Goal: Information Seeking & Learning: Learn about a topic

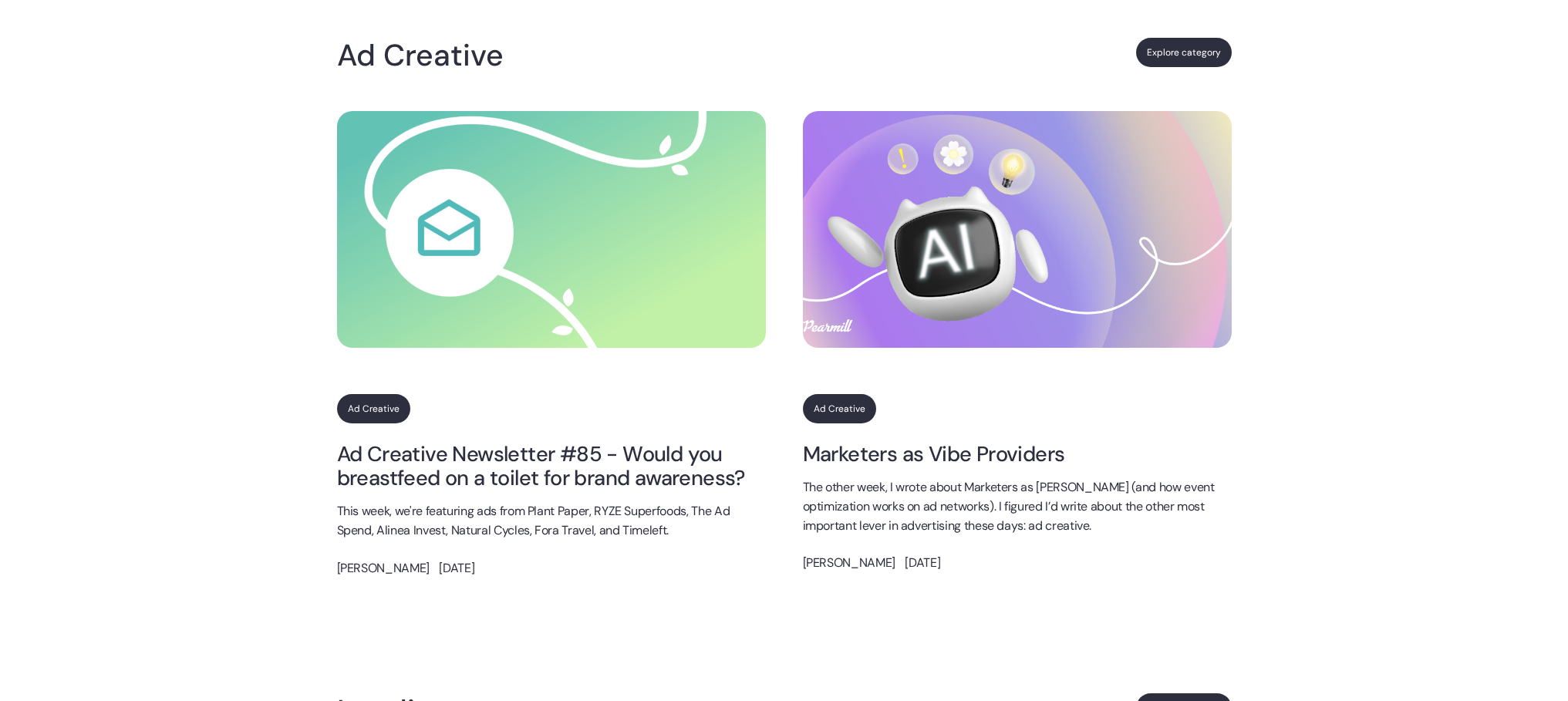
scroll to position [1468, 0]
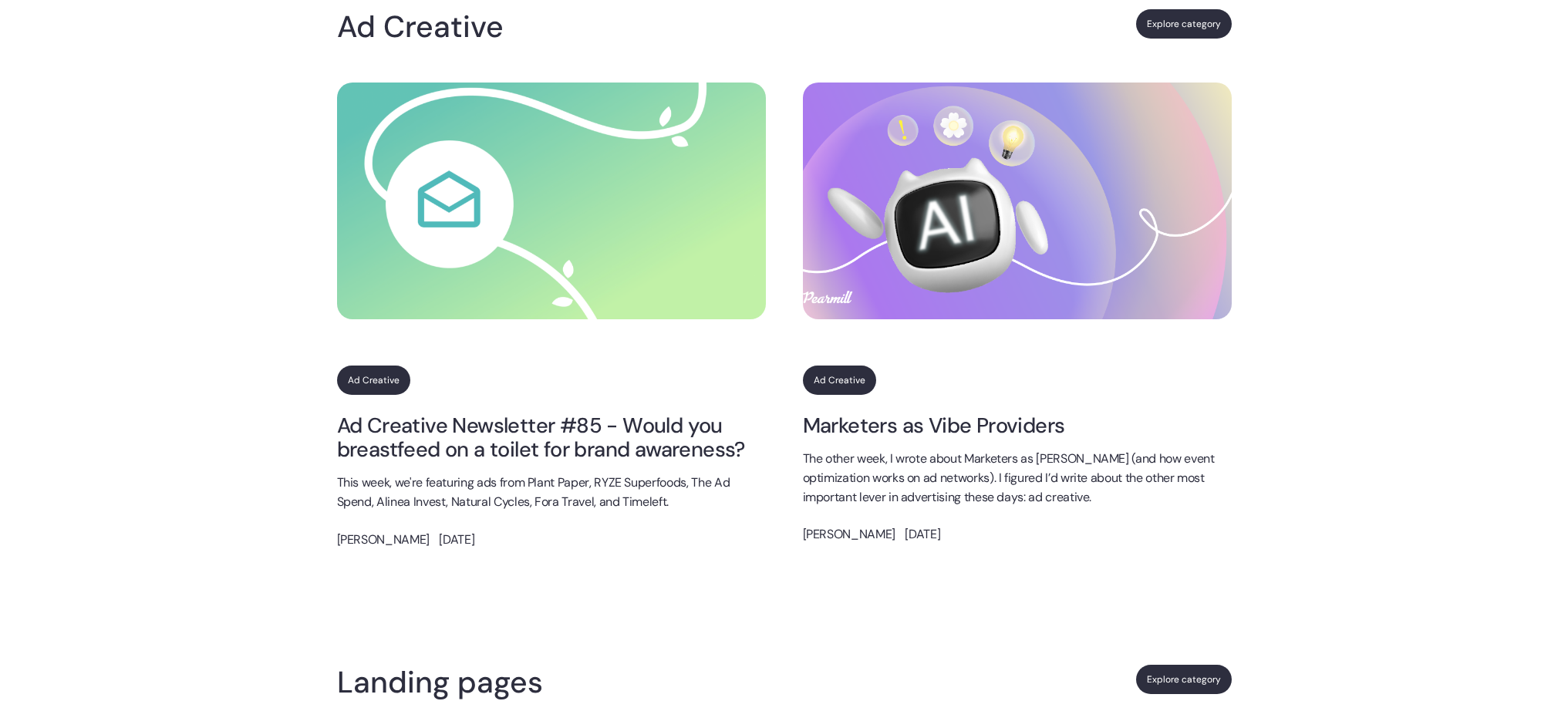
click at [455, 444] on link "Ad Creative Newsletter #85 - Would you breastfeed on a toilet for brand awarene…" at bounding box center [551, 437] width 429 height 48
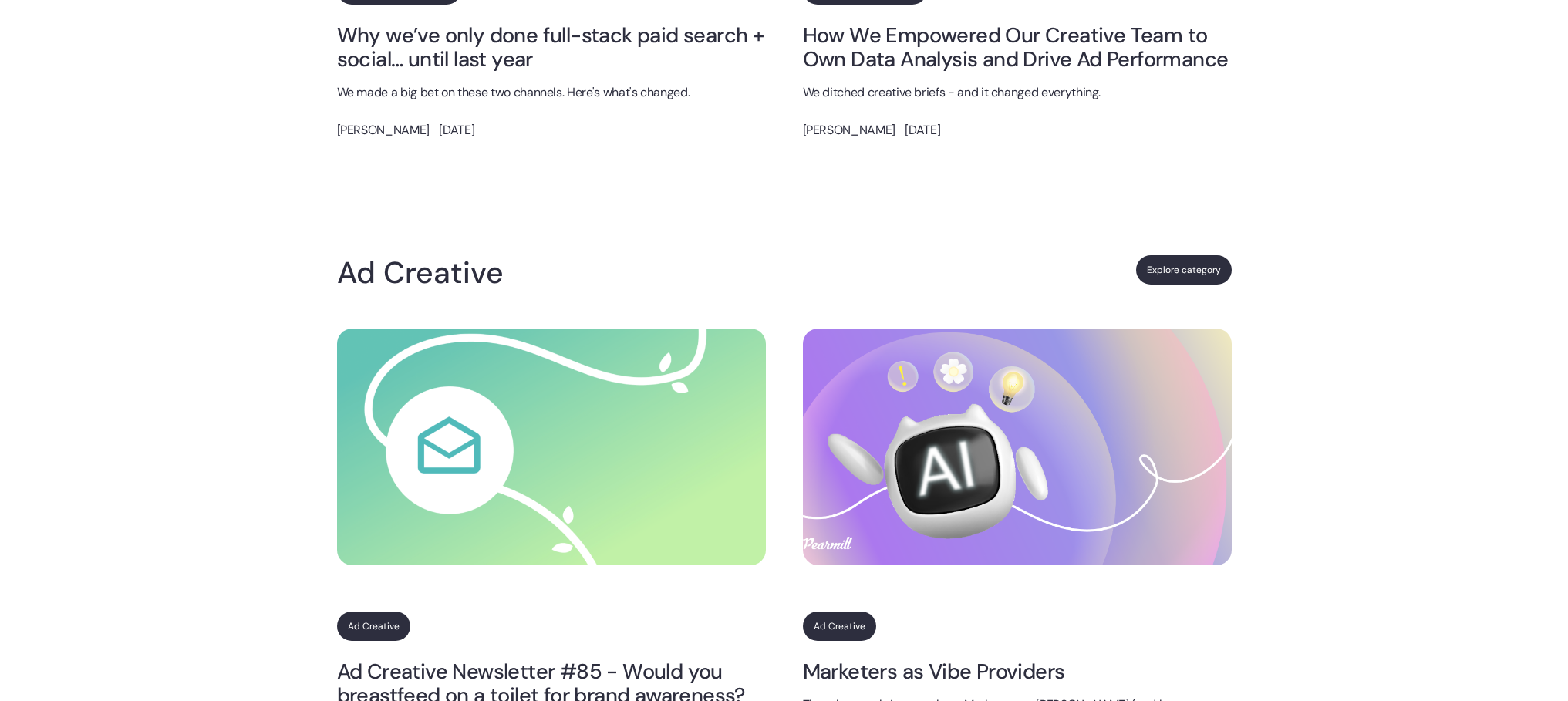
scroll to position [1224, 0]
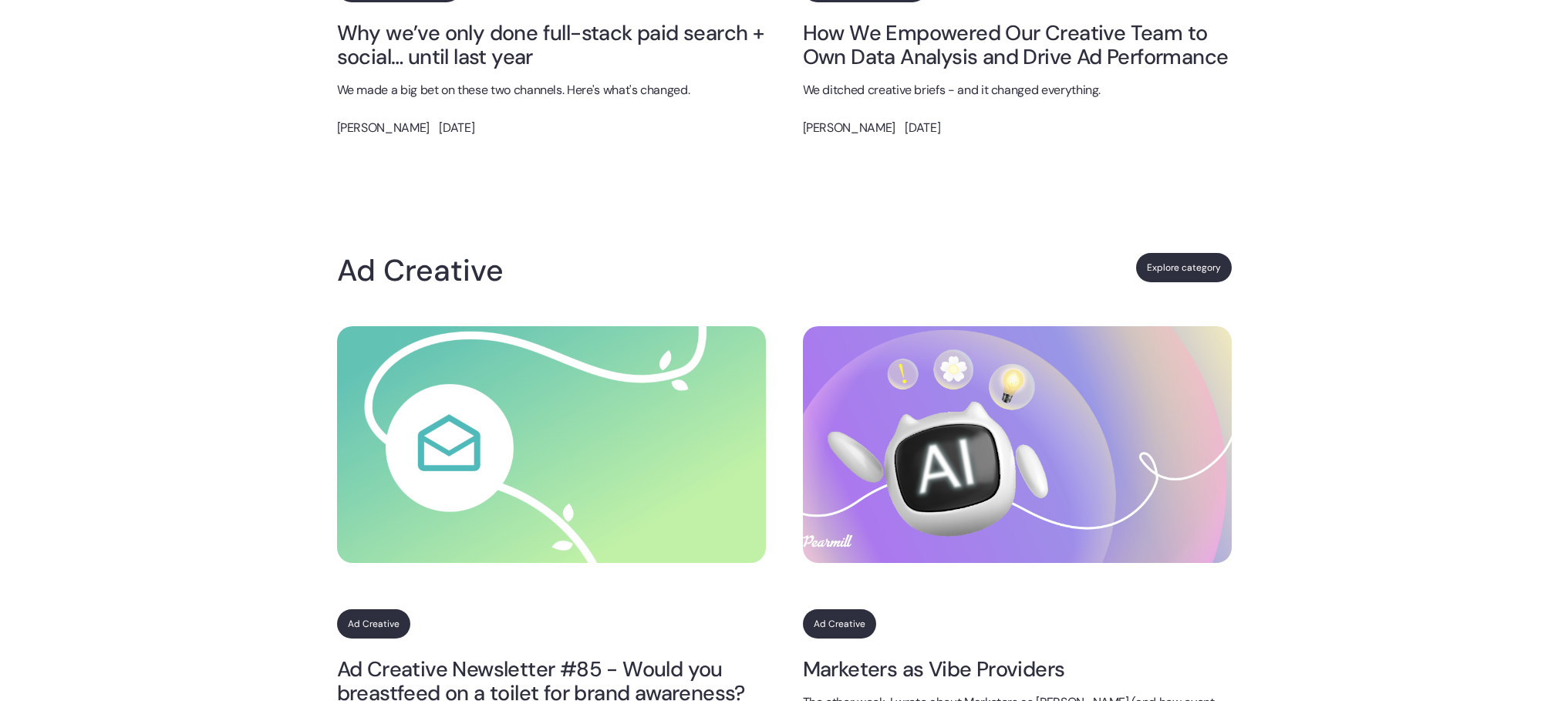
click at [1163, 269] on link "Explore category" at bounding box center [1183, 268] width 95 height 30
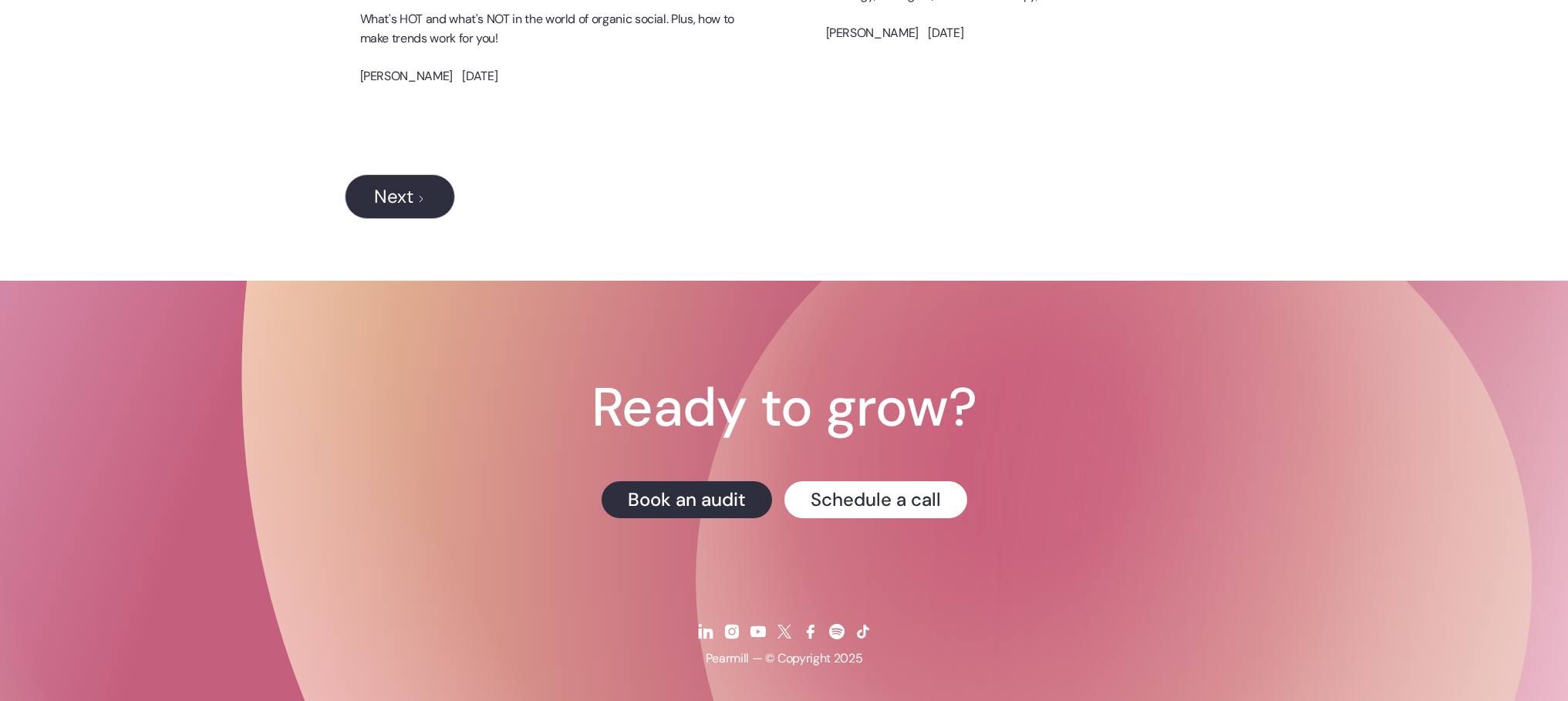
scroll to position [2219, 0]
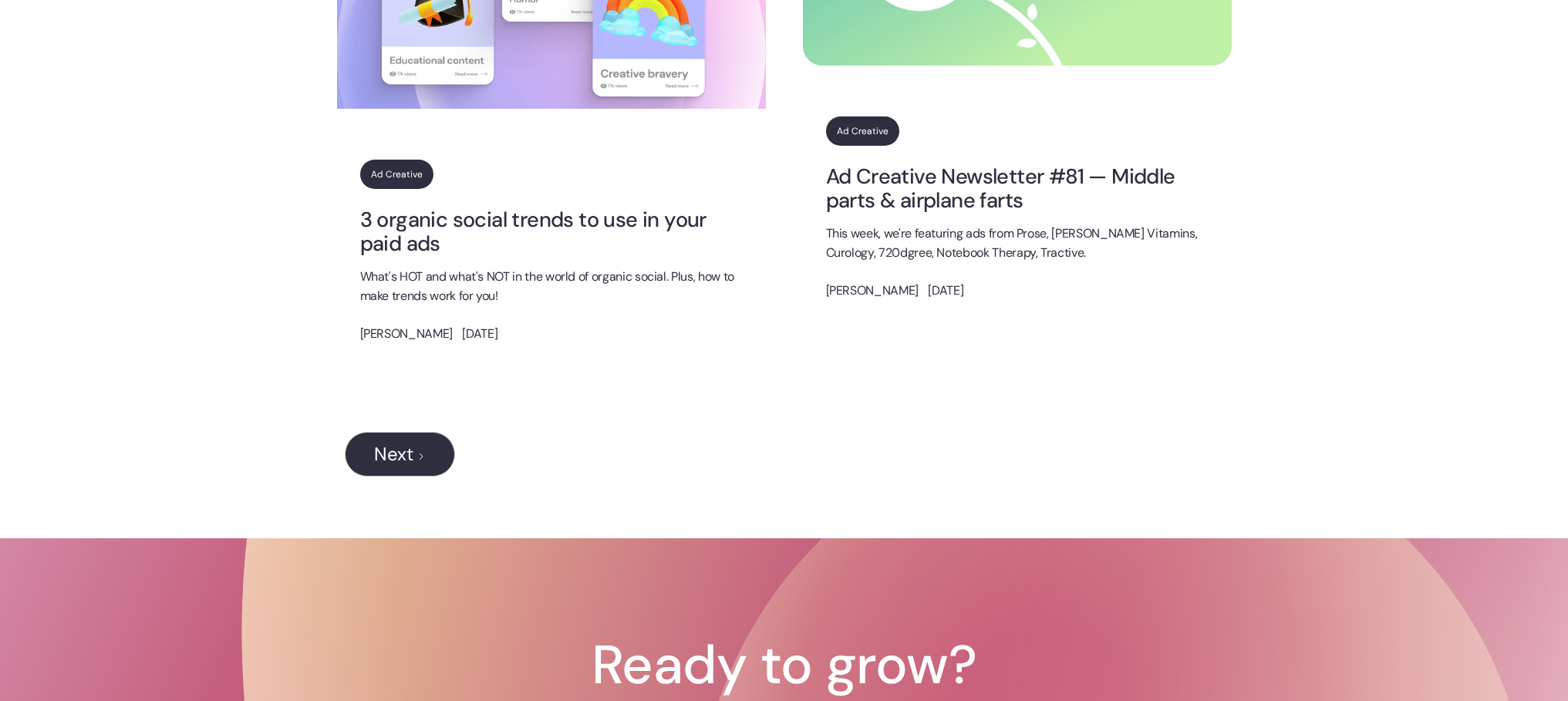
click at [405, 469] on link "Next" at bounding box center [400, 454] width 110 height 44
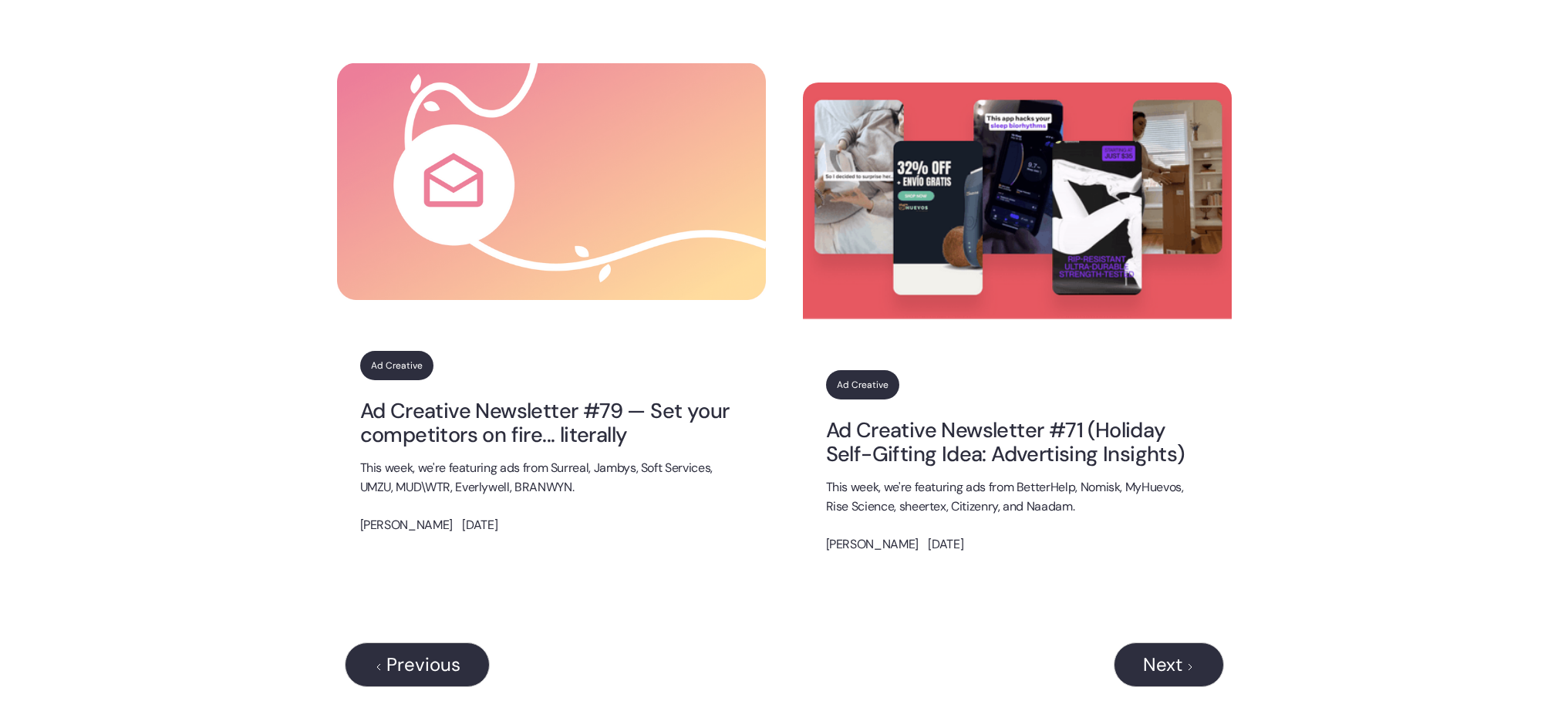
scroll to position [2158, 0]
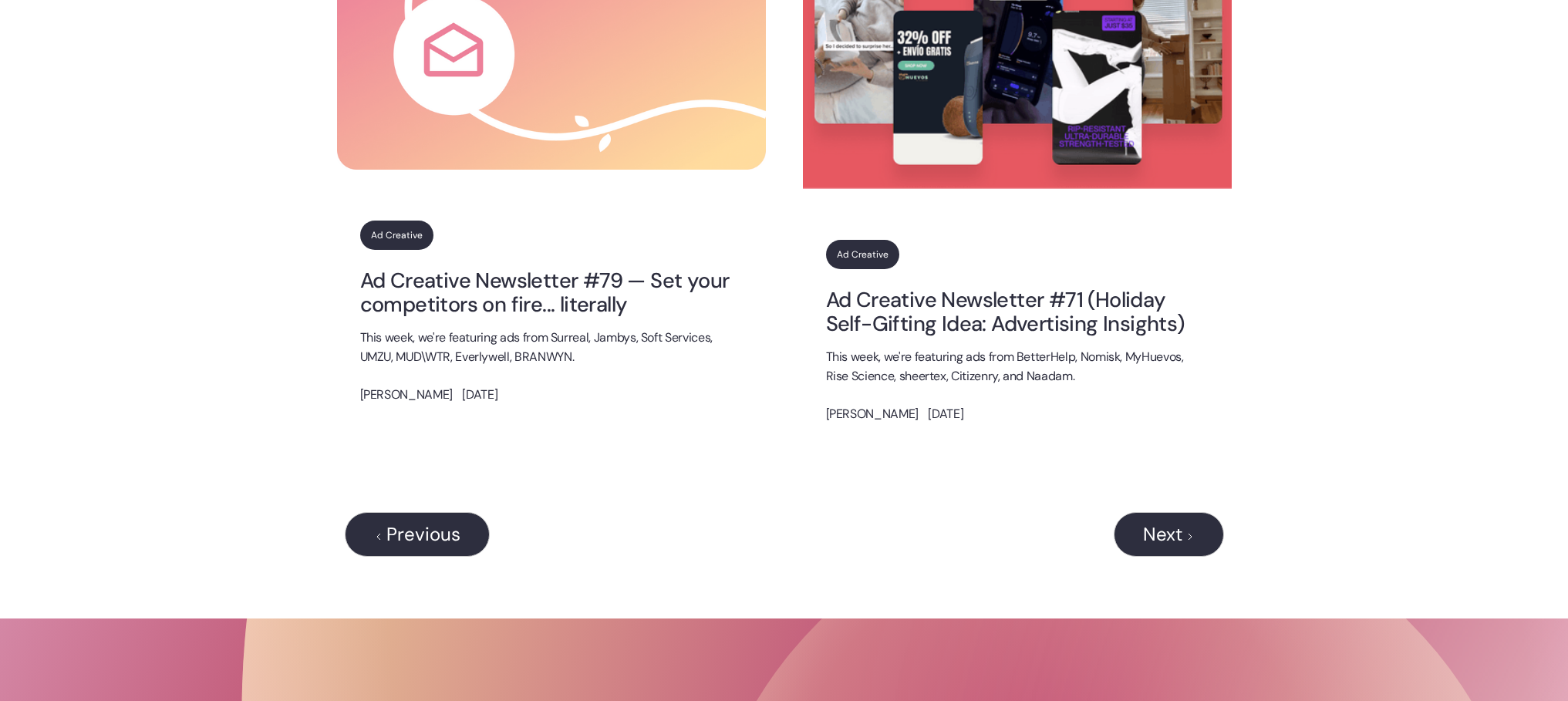
click at [401, 534] on div "Previous" at bounding box center [423, 535] width 74 height 19
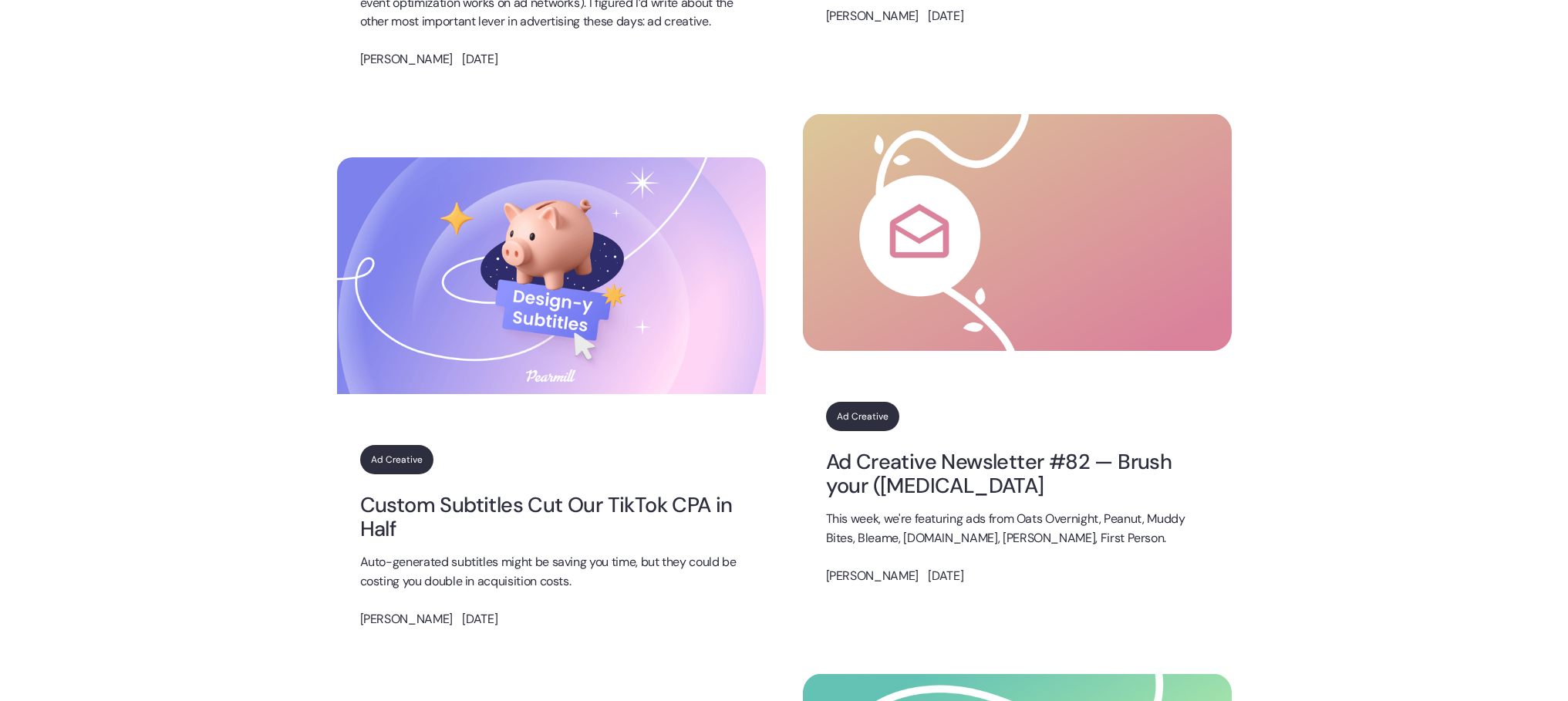
scroll to position [1670, 0]
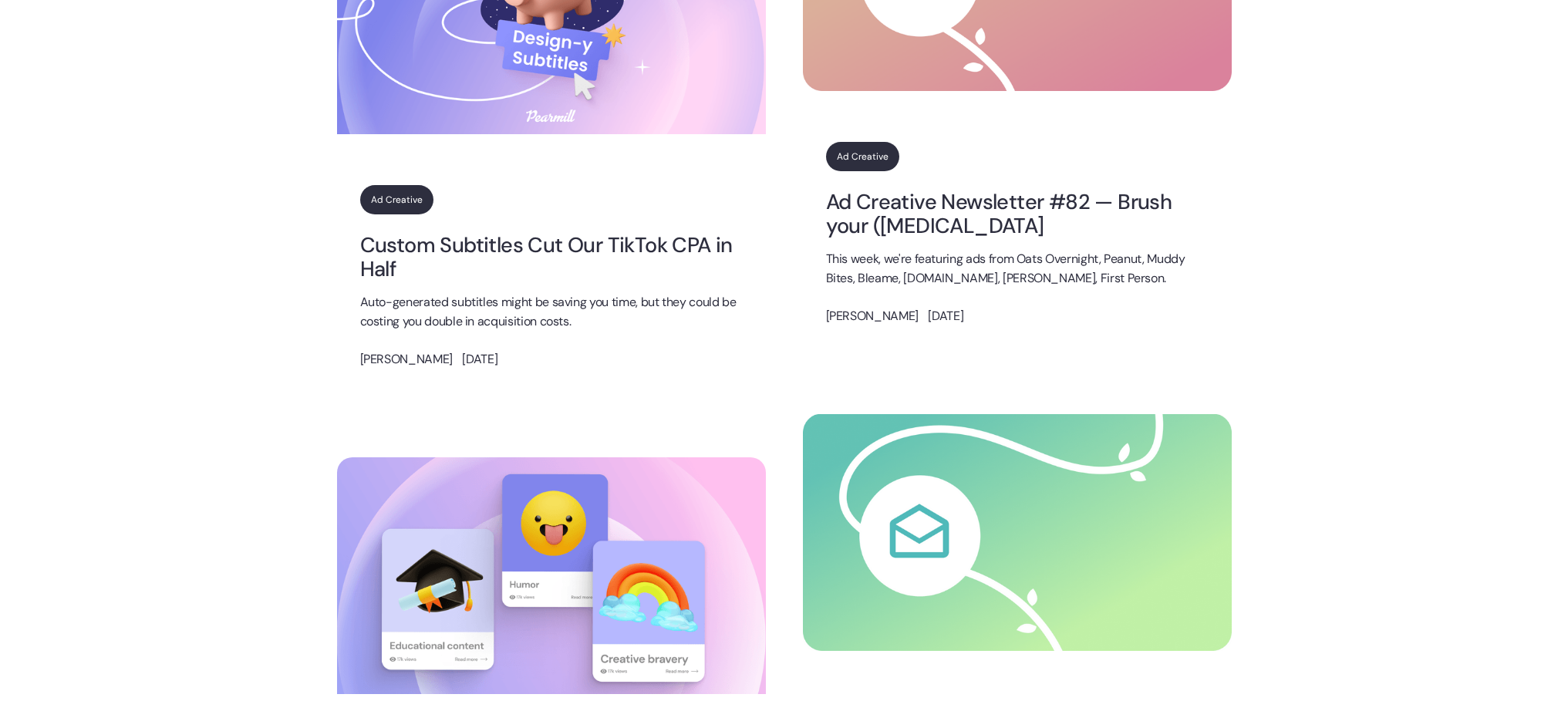
scroll to position [1628, 0]
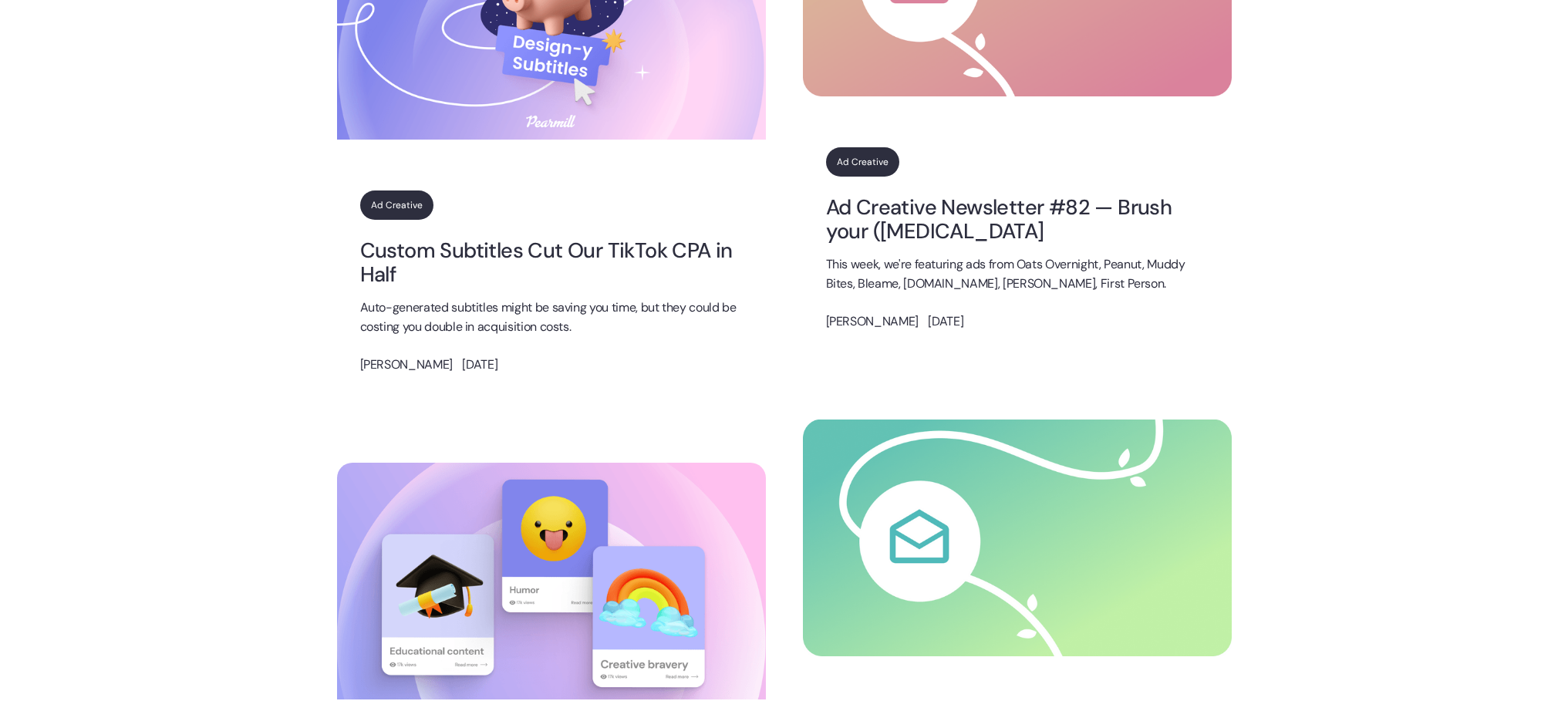
click at [951, 203] on link "Ad Creative Newsletter #82 — Brush your ([MEDICAL_DATA]" at bounding box center [1017, 219] width 383 height 48
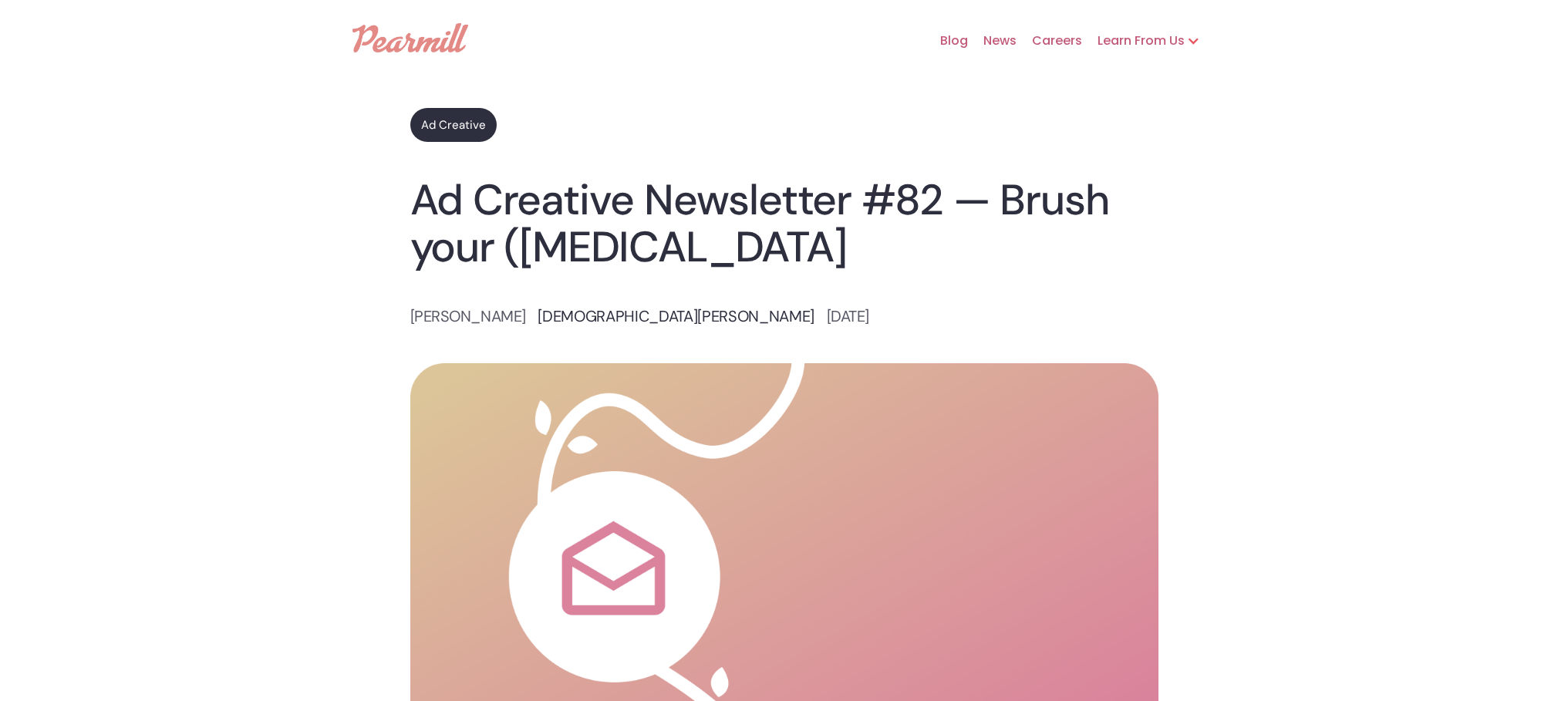
click at [1160, 44] on div "Learn From Us" at bounding box center [1133, 40] width 102 height 19
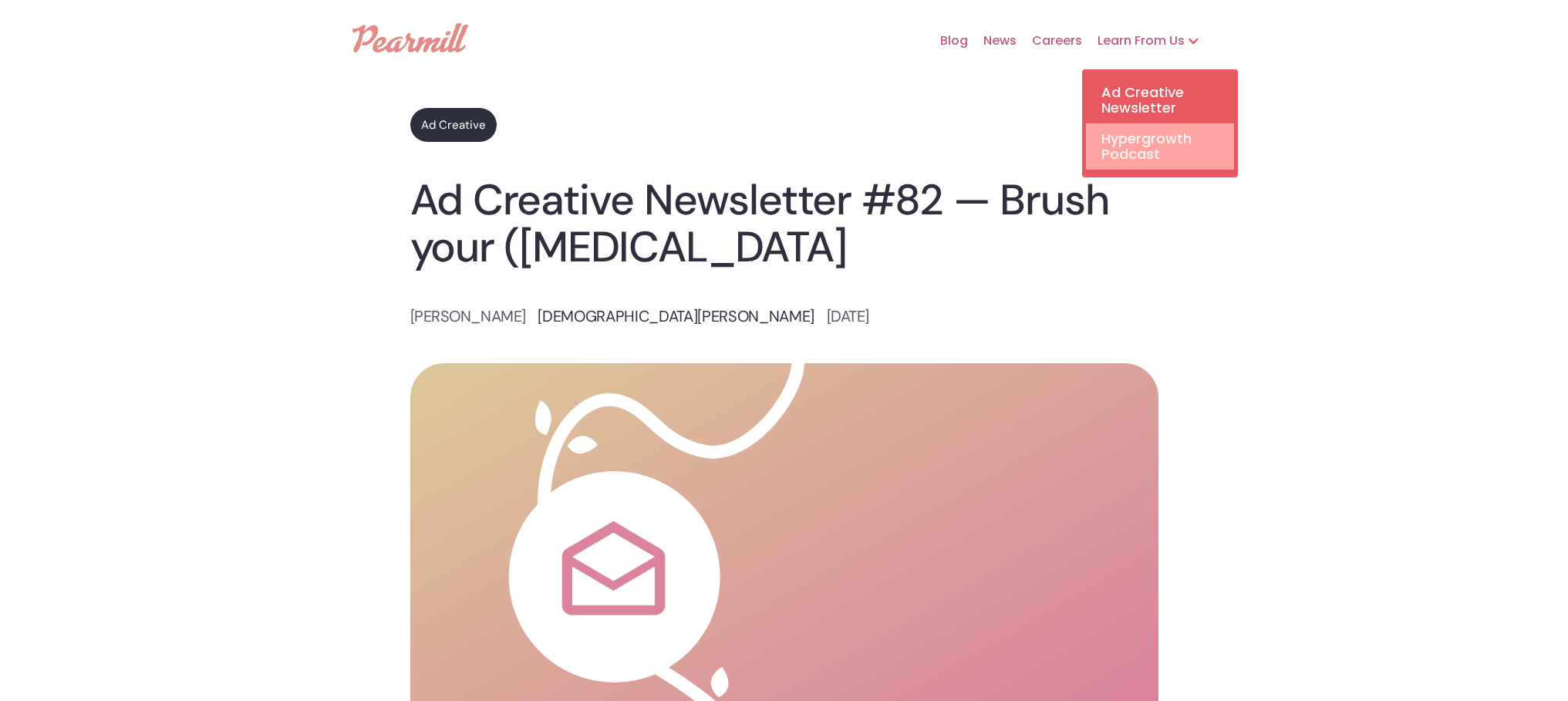
click at [1154, 123] on link "Hypergrowth Podcast" at bounding box center [1160, 146] width 148 height 46
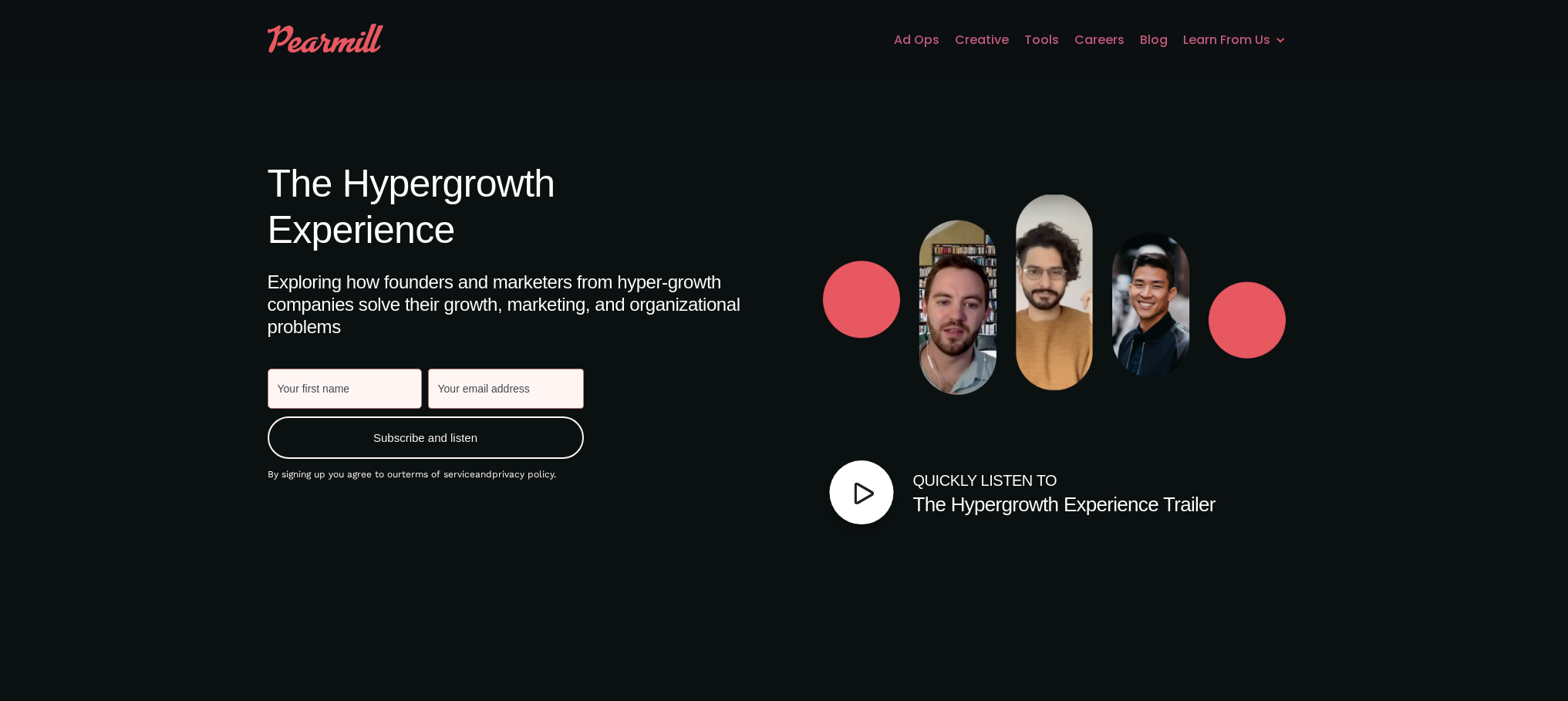
click at [1214, 33] on div "Learn From Us" at bounding box center [1219, 39] width 102 height 19
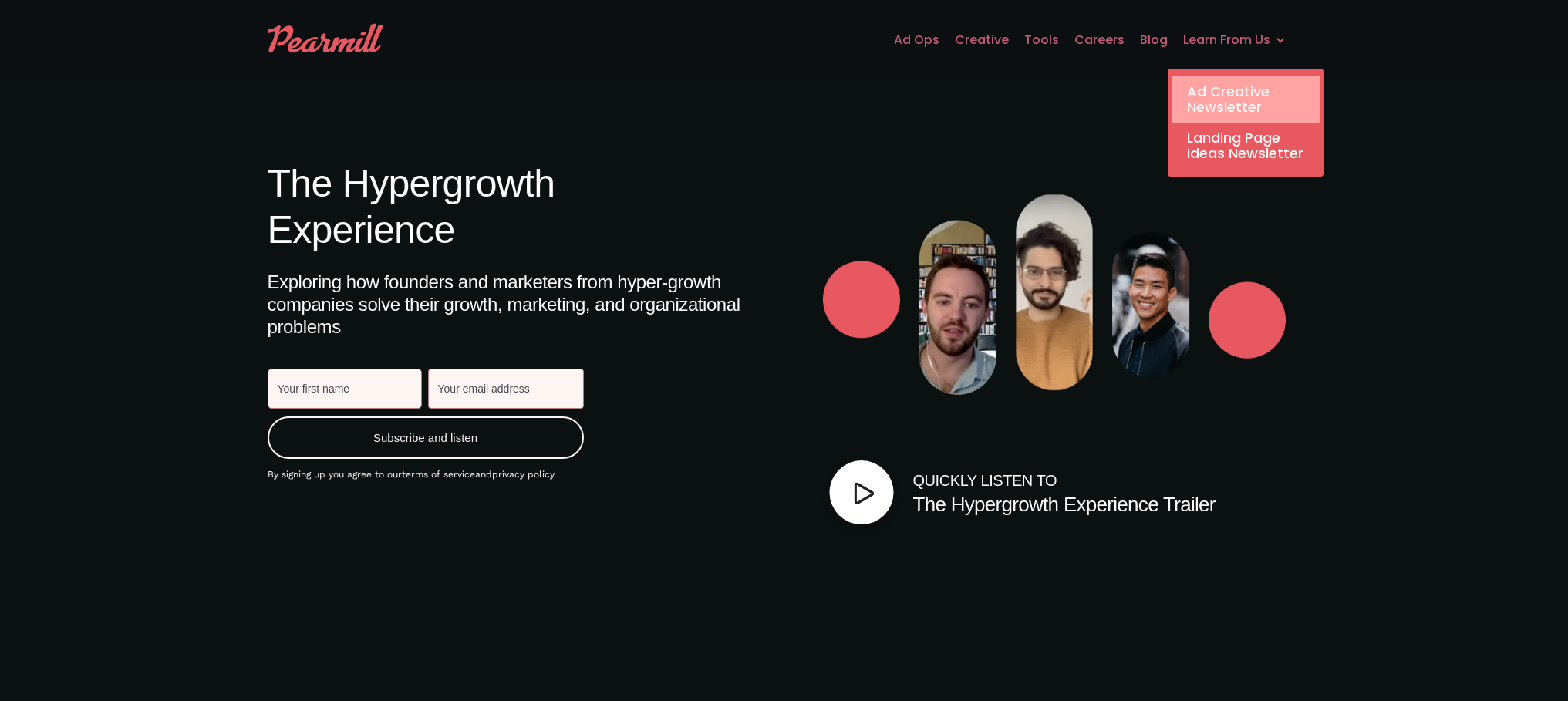
click at [1204, 112] on link "Ad Creative Newsletter" at bounding box center [1245, 99] width 148 height 46
